Goal: Task Accomplishment & Management: Manage account settings

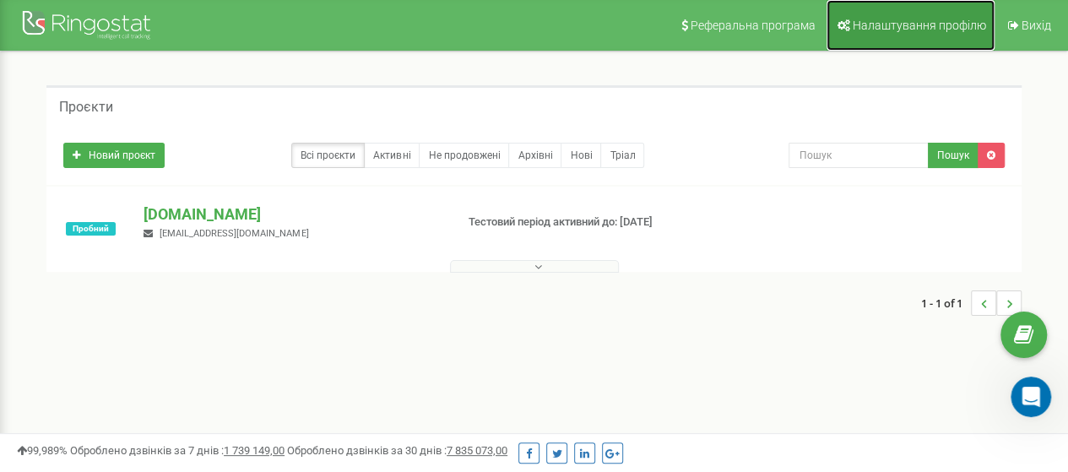
click at [943, 26] on span "Налаштування профілю" at bounding box center [919, 26] width 133 height 14
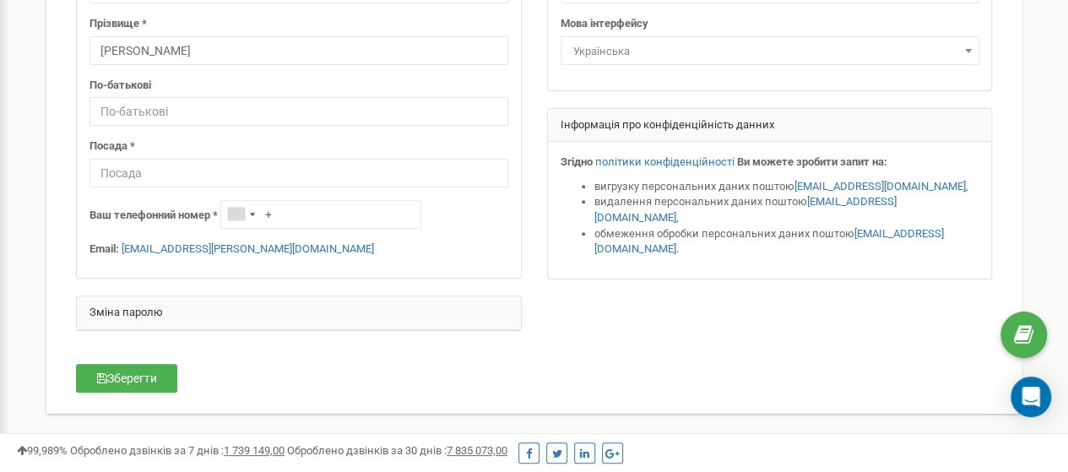
scroll to position [253, 0]
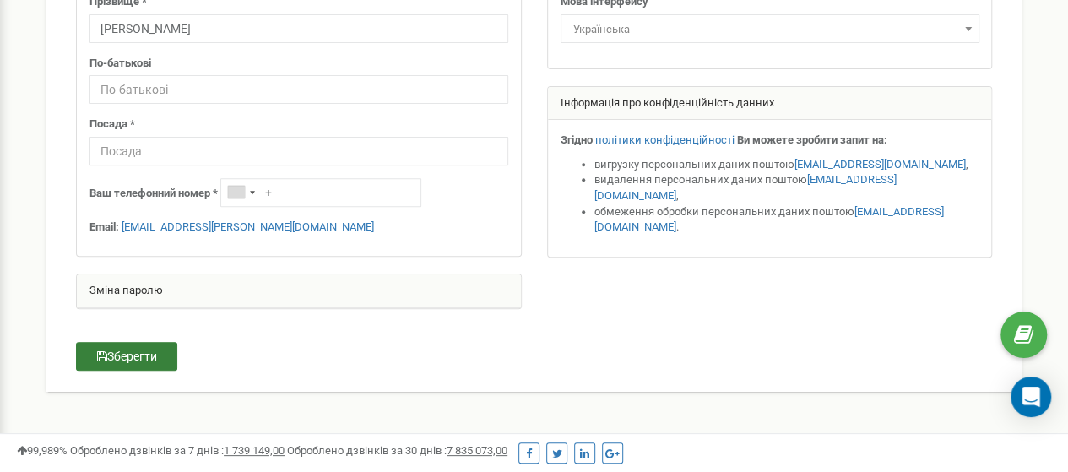
click at [144, 355] on button "Зберегти" at bounding box center [126, 356] width 101 height 29
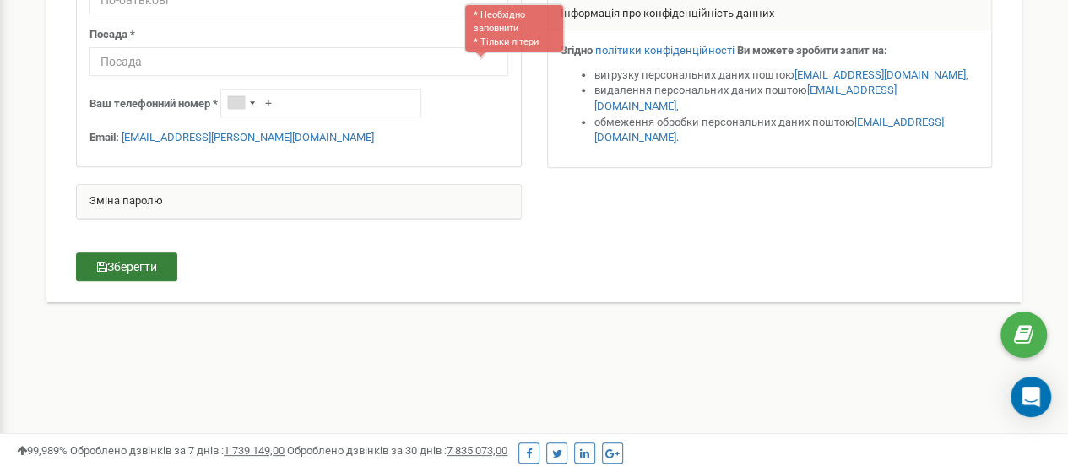
scroll to position [345, 0]
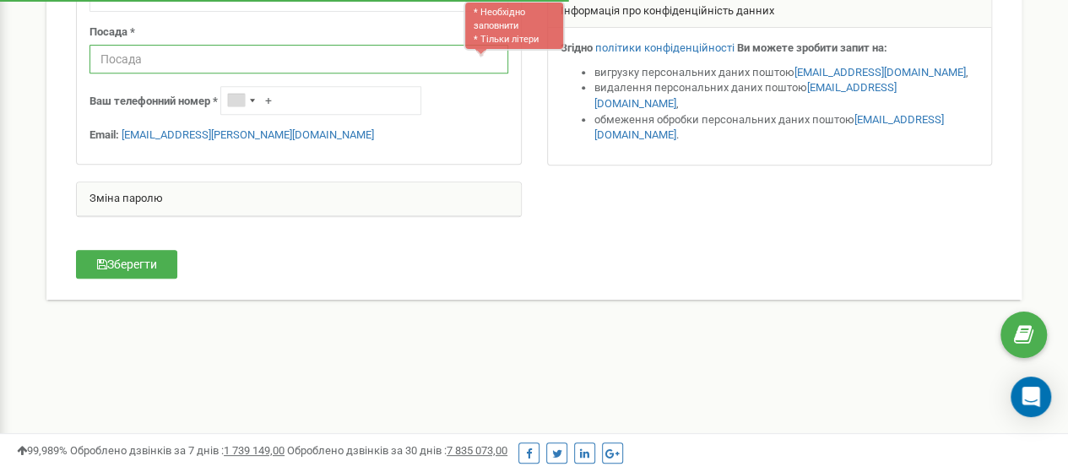
click at [446, 53] on input "text" at bounding box center [299, 59] width 419 height 29
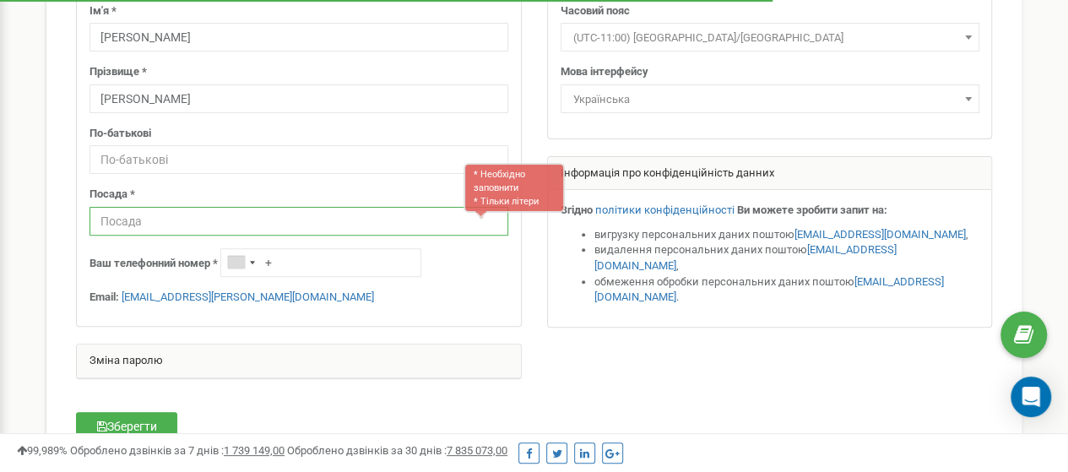
scroll to position [177, 0]
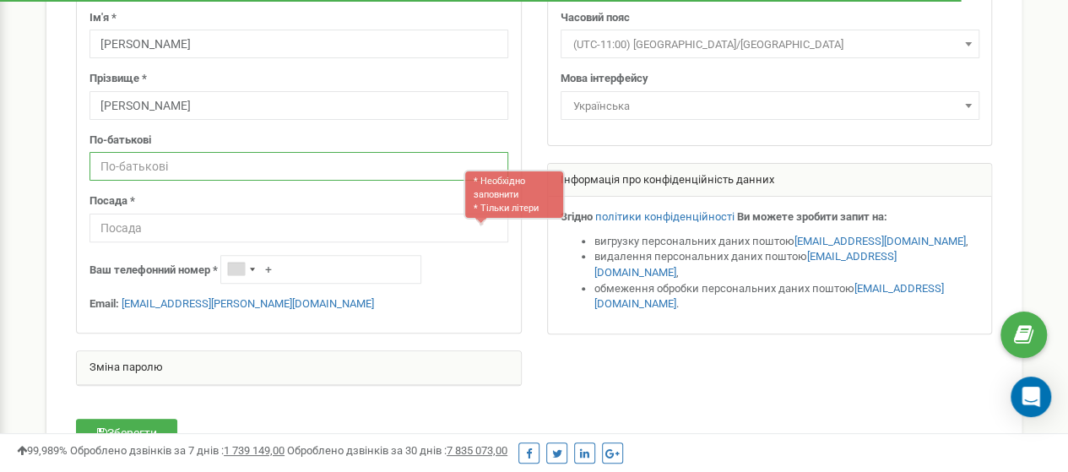
click at [264, 163] on input "text" at bounding box center [299, 166] width 419 height 29
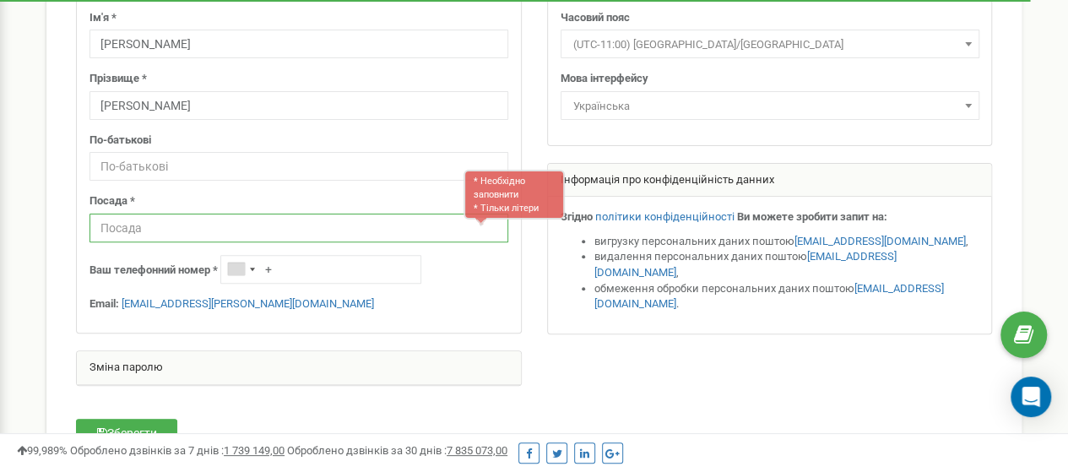
click at [293, 225] on input "text" at bounding box center [299, 228] width 419 height 29
click at [353, 232] on input "text" at bounding box center [299, 228] width 419 height 29
click at [349, 219] on input "text" at bounding box center [299, 228] width 419 height 29
click at [350, 214] on input "text" at bounding box center [299, 228] width 419 height 29
click at [352, 214] on input "text" at bounding box center [299, 228] width 419 height 29
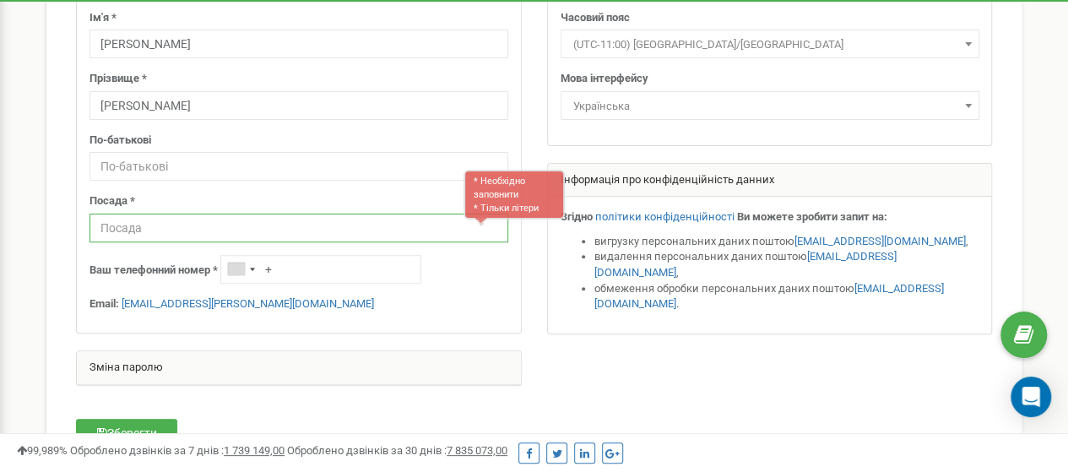
type input "с"
paste input "Менеджер з продажу (техніка та запчастини)"
type input "Менеджер з продажу (техніка та запчастини)"
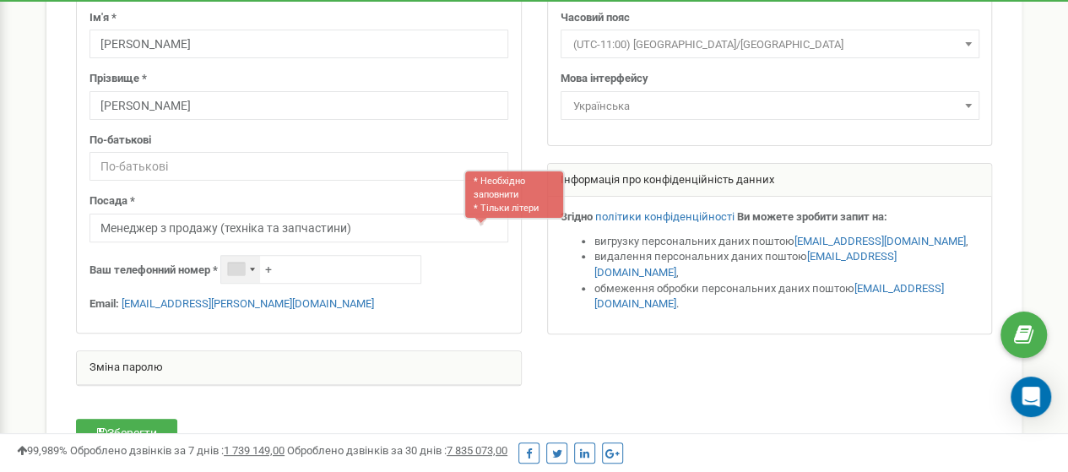
click at [258, 269] on div "Telephone country code" at bounding box center [240, 269] width 39 height 27
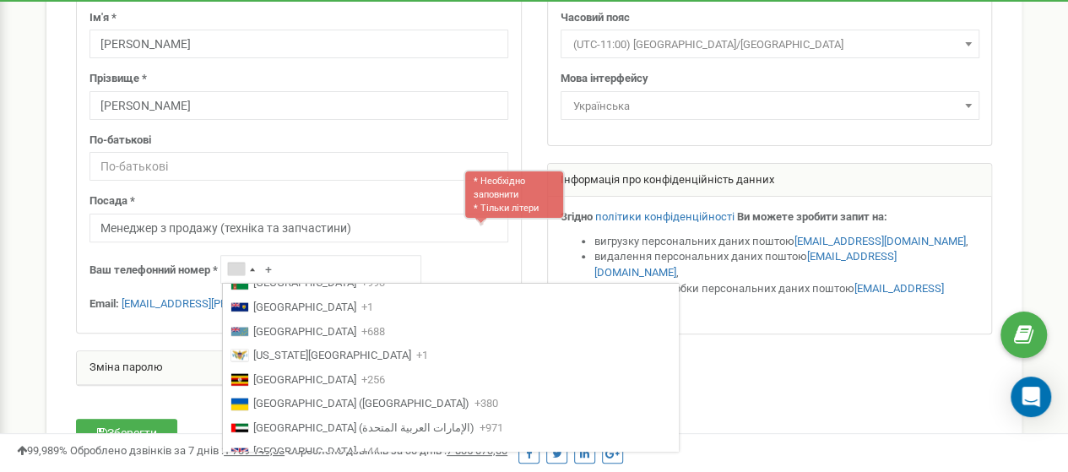
scroll to position [5490, 0]
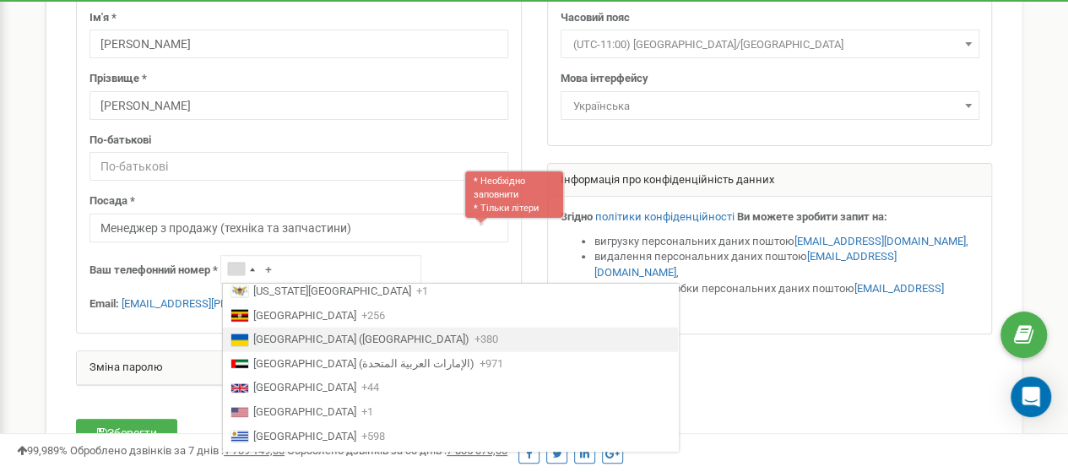
click at [329, 334] on span "Ukraine (Україна)" at bounding box center [361, 340] width 216 height 16
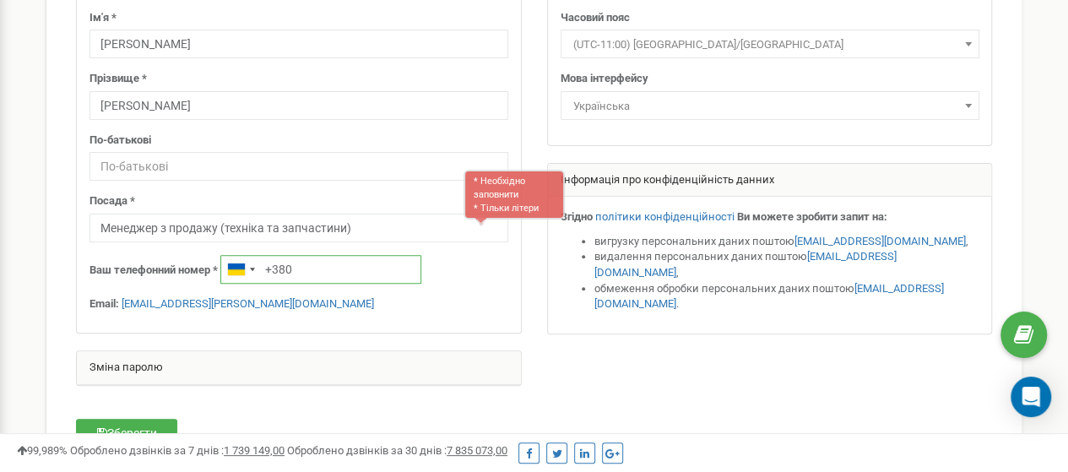
click at [301, 269] on input "+380" at bounding box center [320, 269] width 201 height 29
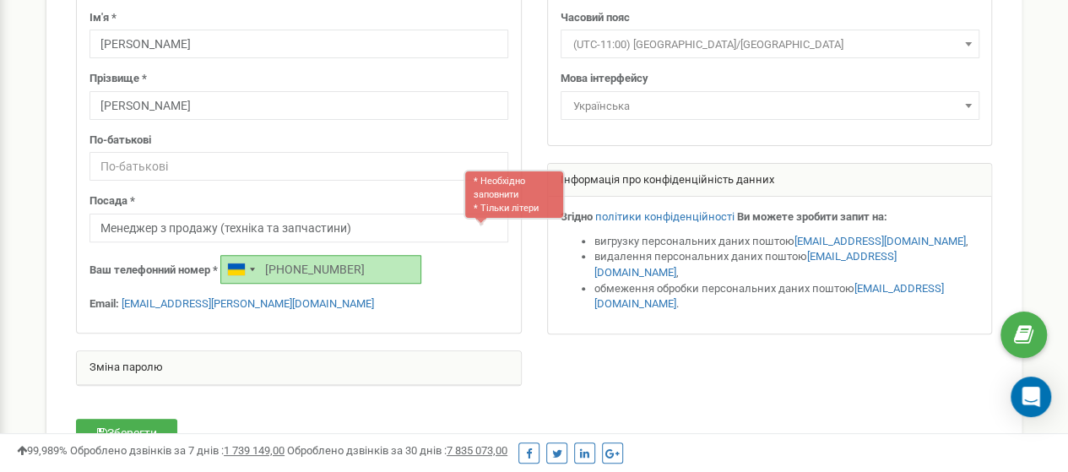
type input "[PHONE_NUMBER]"
click at [13, 212] on div "Персональні налаштування Допомога Допомога На цій сторінці ви можете відредагув…" at bounding box center [534, 199] width 1043 height 649
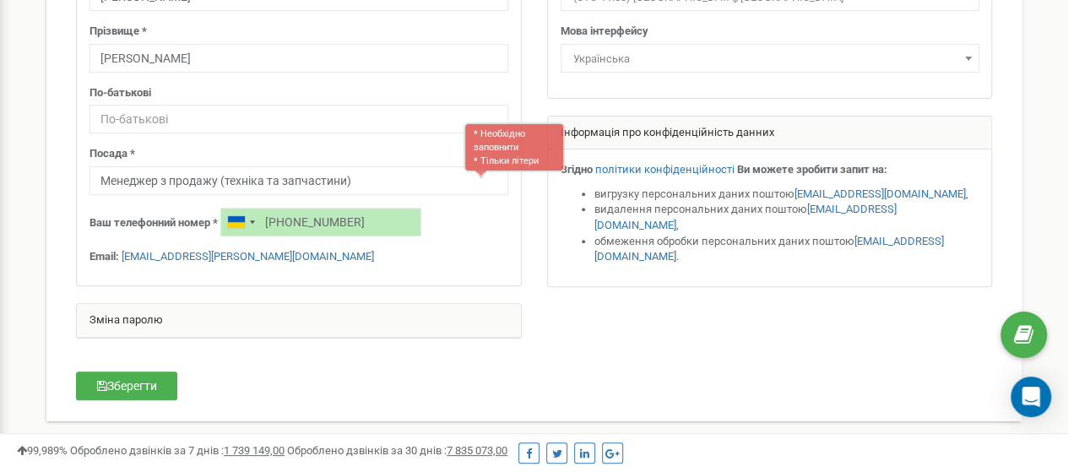
scroll to position [261, 0]
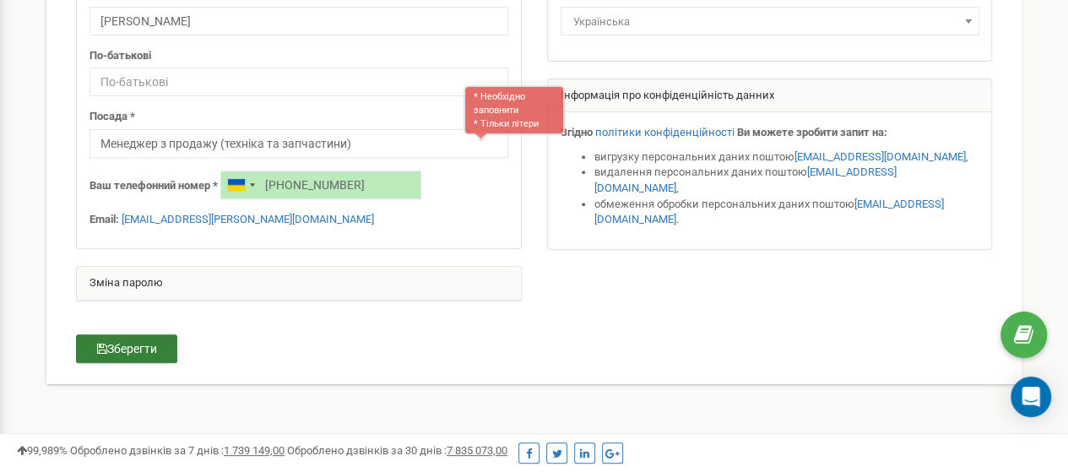
click at [127, 345] on button "Зберегти" at bounding box center [126, 348] width 101 height 29
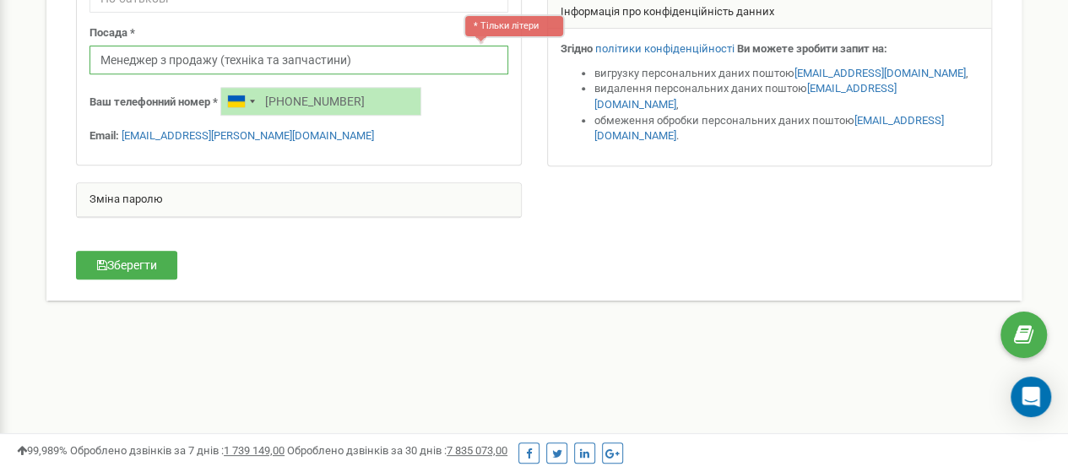
scroll to position [345, 0]
click at [402, 52] on input "Менеджер з продажу (техніка та запчастини)" at bounding box center [299, 59] width 419 height 29
click at [228, 57] on input "Менеджер з продажу (техніка та запчастини" at bounding box center [299, 59] width 419 height 29
click at [226, 55] on input "Менеджер з продажу (техніка та запчастини" at bounding box center [299, 59] width 419 height 29
type input "Менеджер з продажу техніка та запчастини"
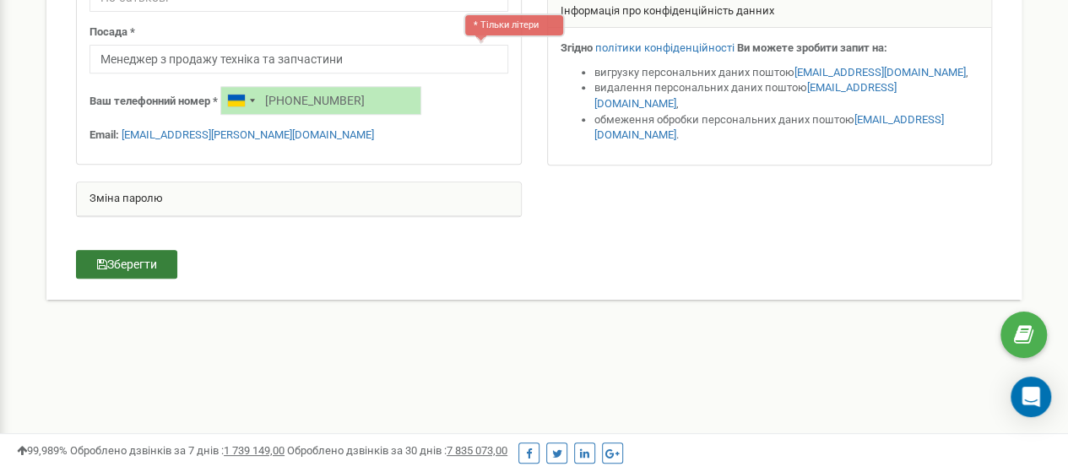
click at [147, 256] on button "Зберегти" at bounding box center [126, 264] width 101 height 29
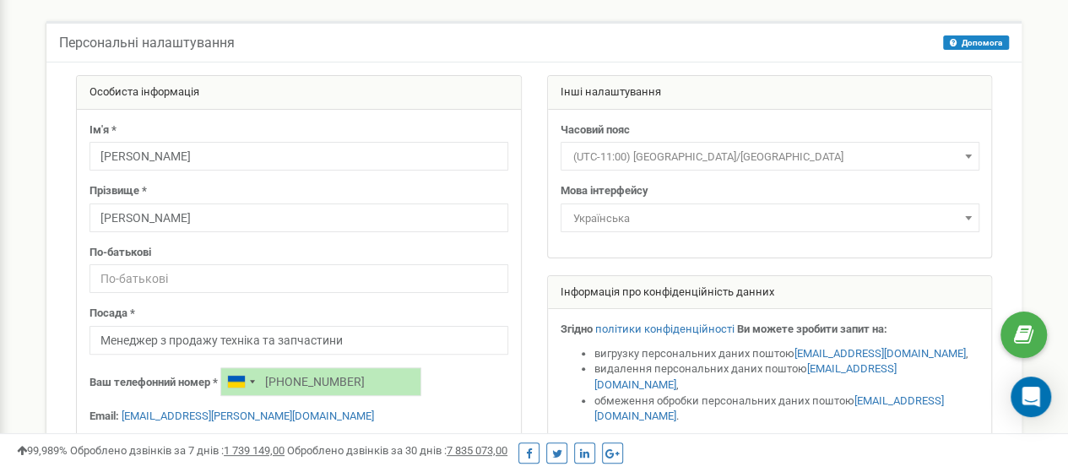
scroll to position [0, 0]
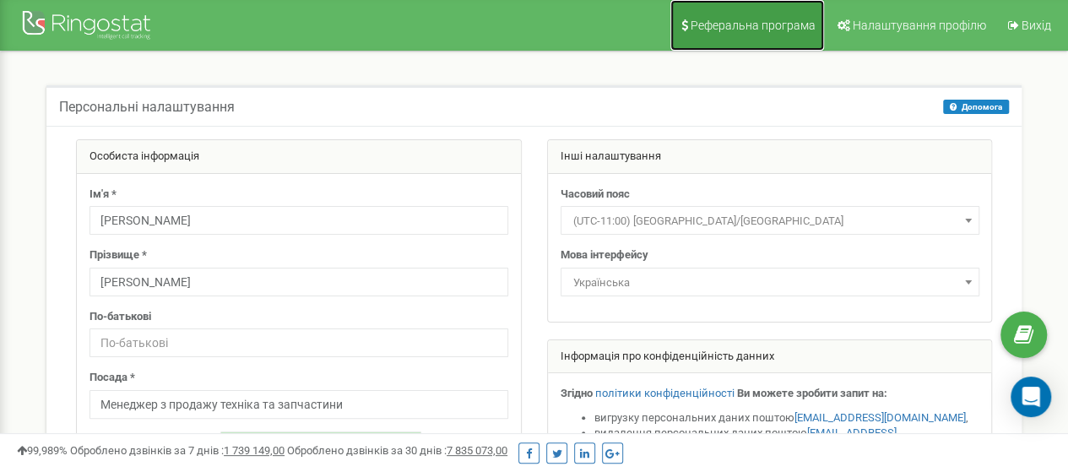
click at [794, 20] on span "Реферальна програма" at bounding box center [753, 26] width 125 height 14
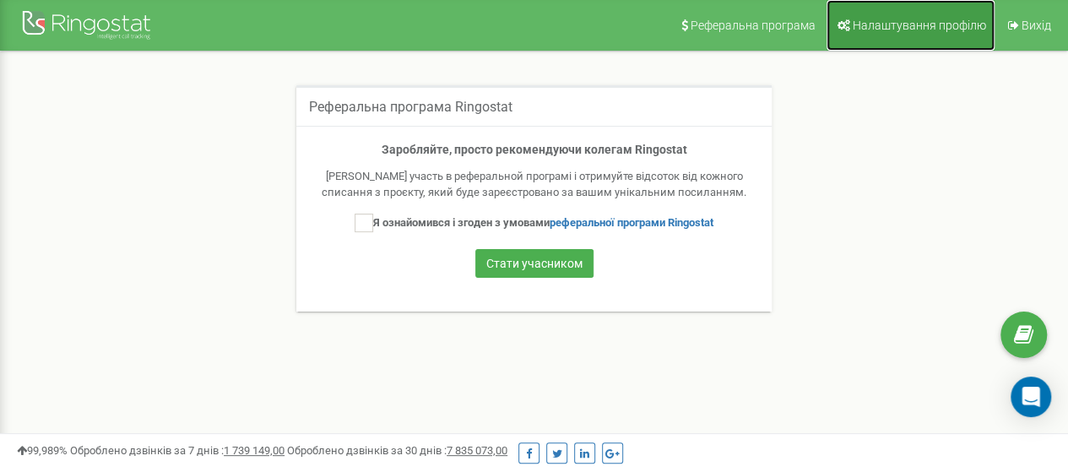
click at [927, 25] on span "Налаштування профілю" at bounding box center [919, 26] width 133 height 14
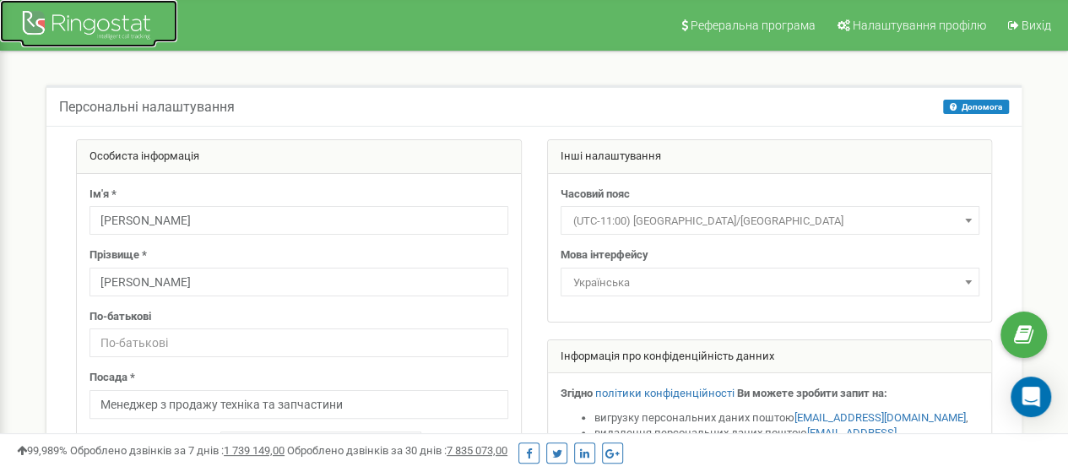
click at [76, 21] on div at bounding box center [88, 27] width 135 height 41
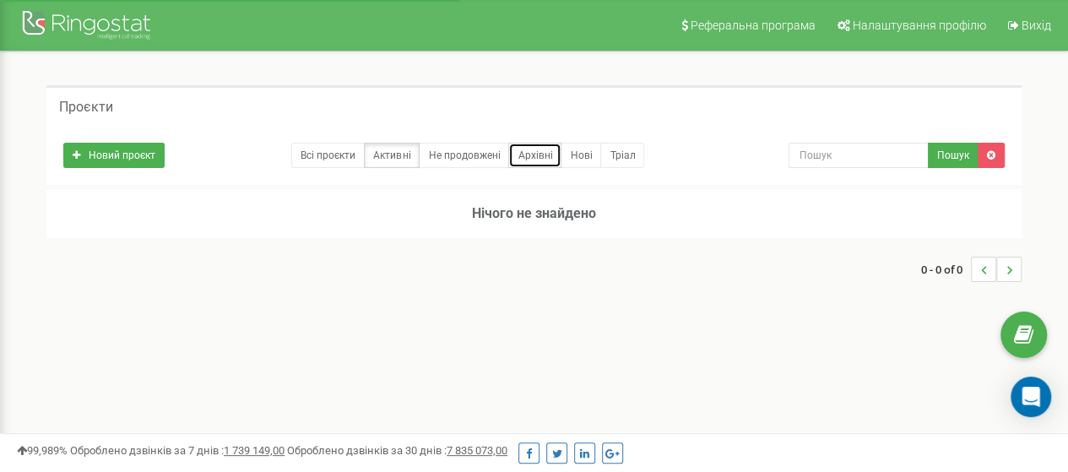
click at [530, 149] on link "Архівні" at bounding box center [534, 155] width 53 height 25
click at [584, 153] on link "Нові" at bounding box center [581, 155] width 41 height 25
click at [623, 151] on link "Тріал" at bounding box center [622, 155] width 44 height 25
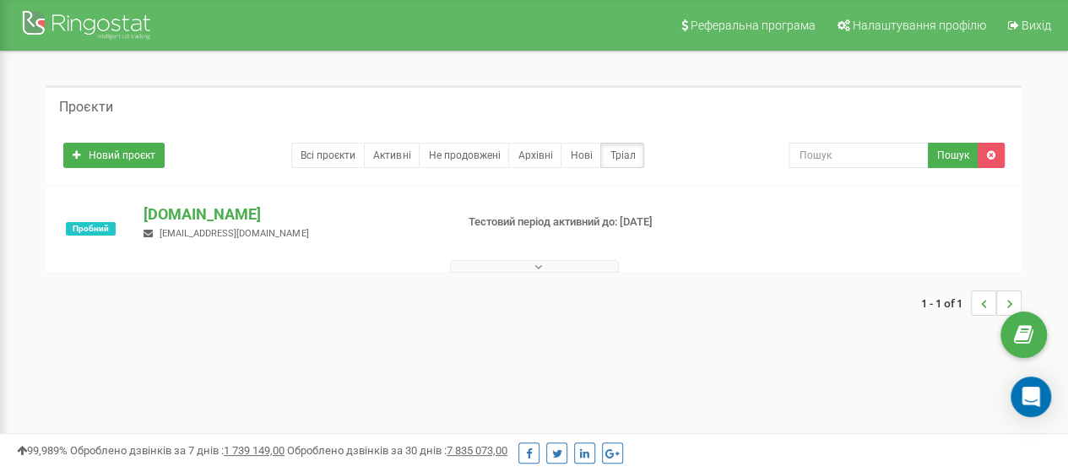
click at [537, 261] on icon at bounding box center [539, 267] width 8 height 12
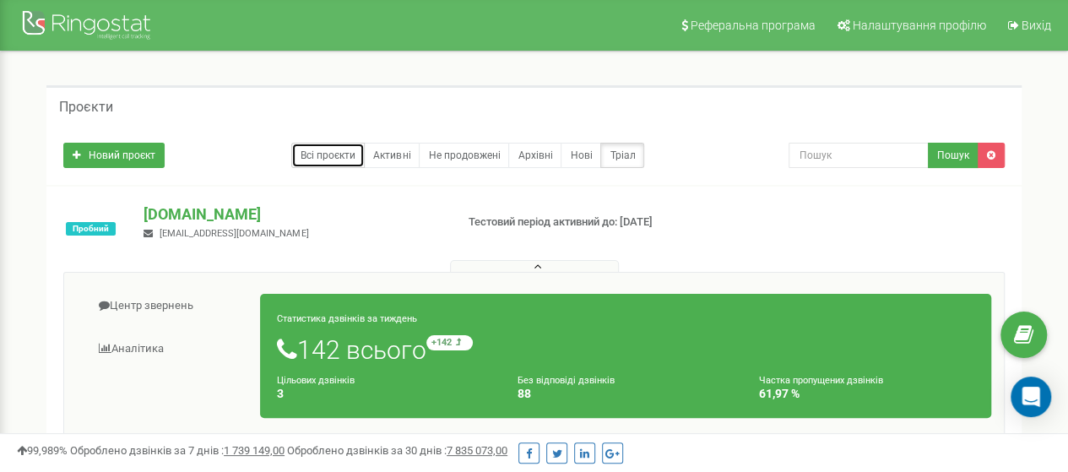
click at [329, 161] on link "Всі проєкти" at bounding box center [327, 155] width 73 height 25
click at [360, 150] on link "Всі проєкти" at bounding box center [327, 155] width 73 height 25
click at [390, 148] on link "Активні" at bounding box center [392, 155] width 56 height 25
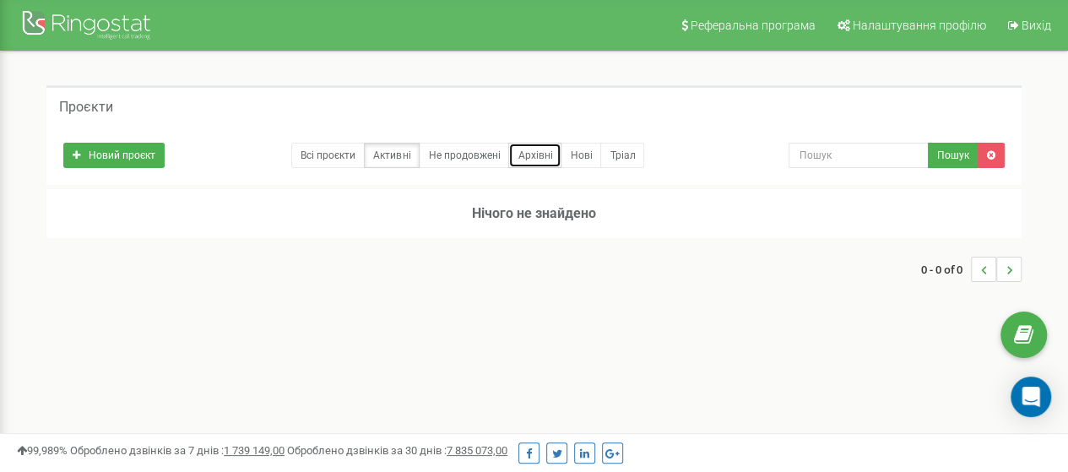
click at [537, 156] on link "Архівні" at bounding box center [534, 155] width 53 height 25
click at [343, 161] on link "Всі проєкти" at bounding box center [327, 155] width 73 height 25
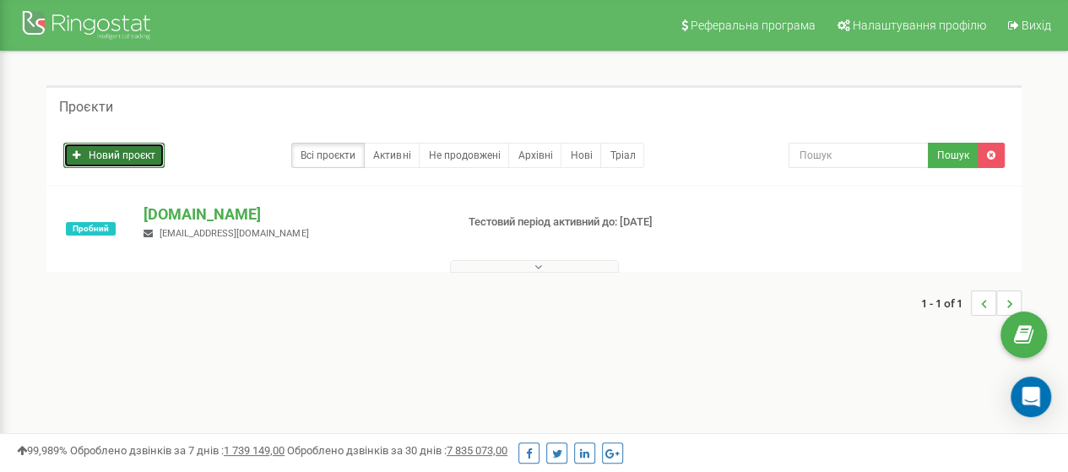
click at [86, 155] on link "Новий проєкт" at bounding box center [113, 155] width 101 height 25
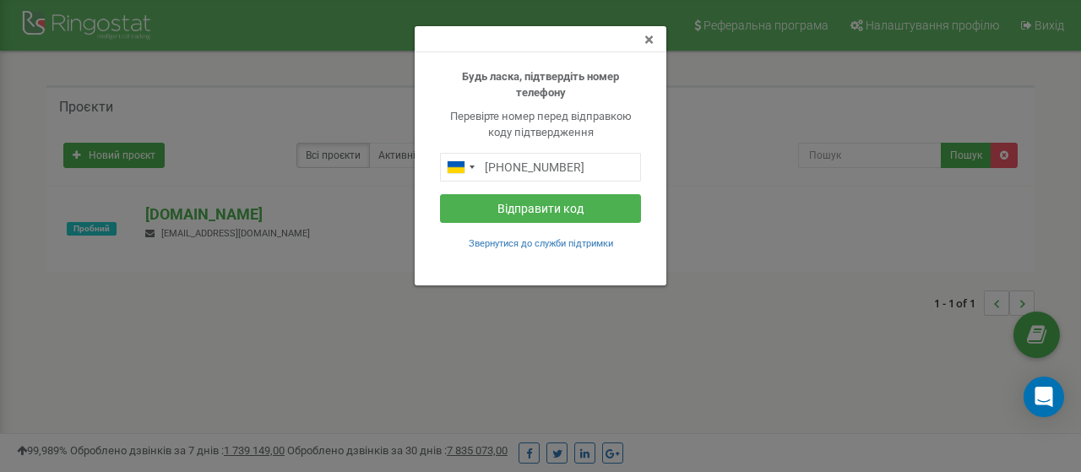
click at [647, 41] on span "×" at bounding box center [648, 40] width 9 height 20
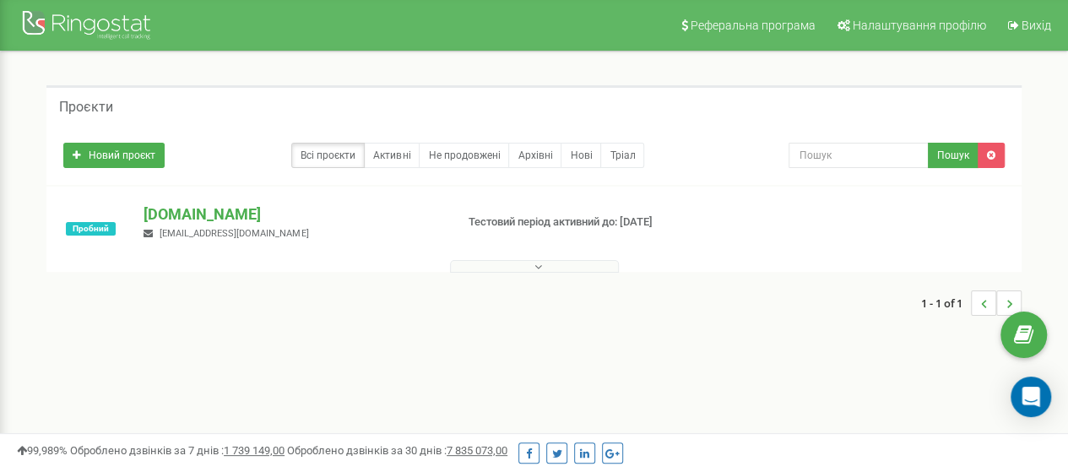
click at [668, 346] on div "Проєкти Новий проєкт Всі проєкти Активні Не продовжені Архівні [GEOGRAPHIC_DATA…" at bounding box center [534, 209] width 1043 height 315
click at [904, 155] on input "text" at bounding box center [859, 155] width 140 height 25
click at [1026, 396] on icon "Open Intercom Messenger" at bounding box center [1030, 397] width 19 height 22
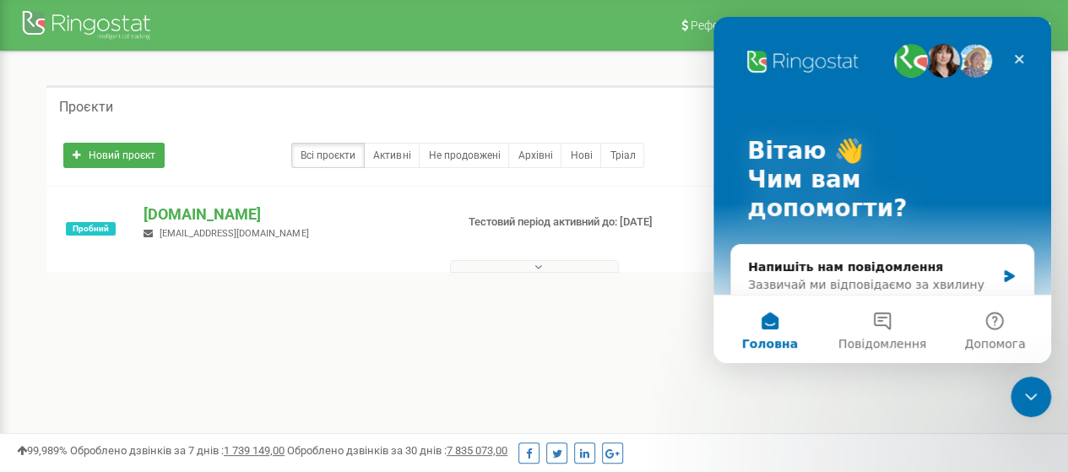
click at [449, 299] on div "1 - 1 of 1" at bounding box center [533, 303] width 975 height 59
click at [1016, 62] on icon "Закрити" at bounding box center [1019, 59] width 9 height 9
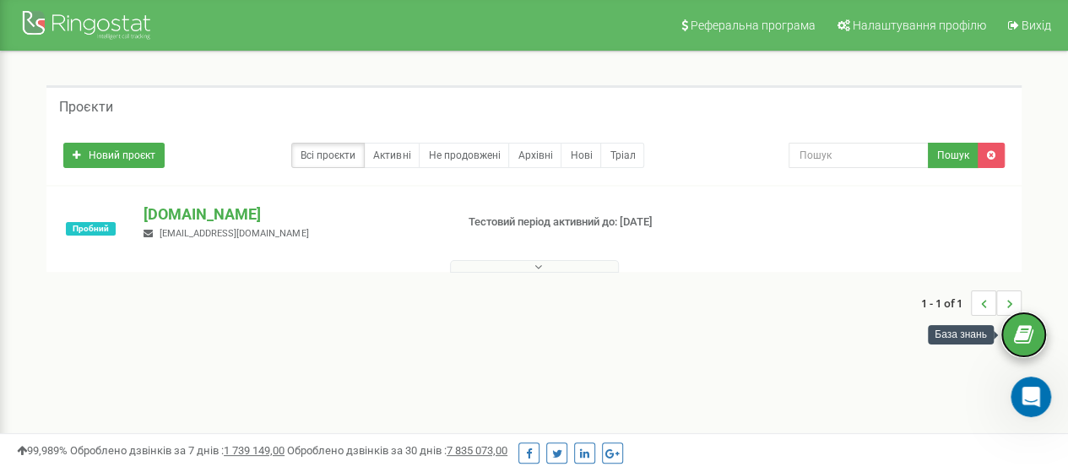
click at [1017, 342] on icon at bounding box center [1023, 335] width 19 height 25
